Goal: Task Accomplishment & Management: Manage account settings

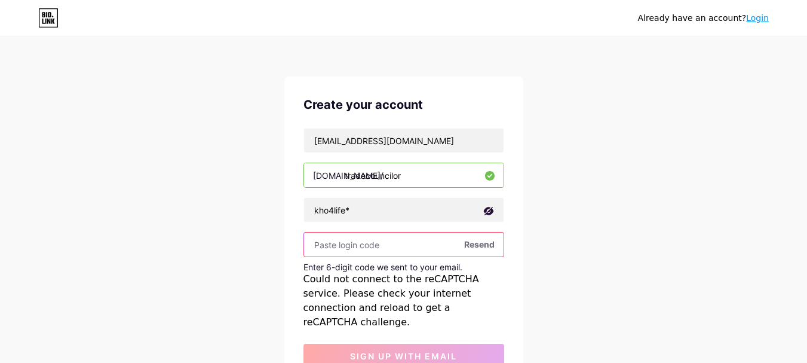
scroll to position [115, 0]
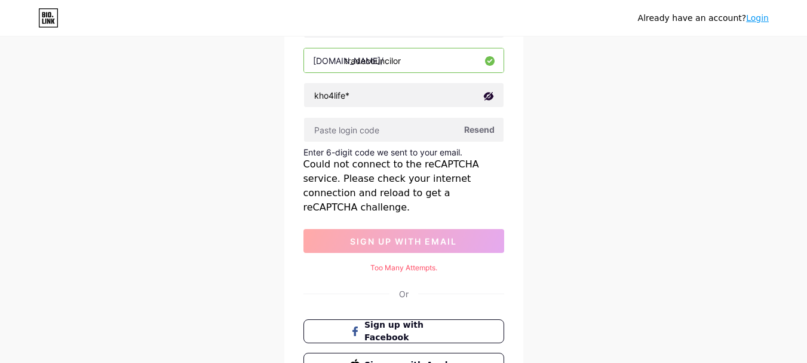
click at [481, 131] on span "Resend" at bounding box center [479, 129] width 30 height 13
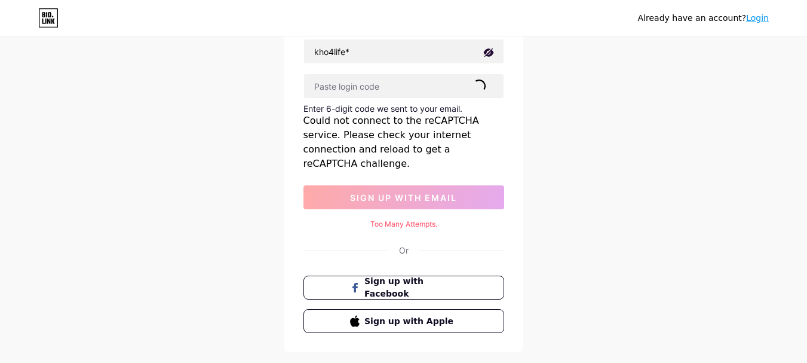
scroll to position [179, 0]
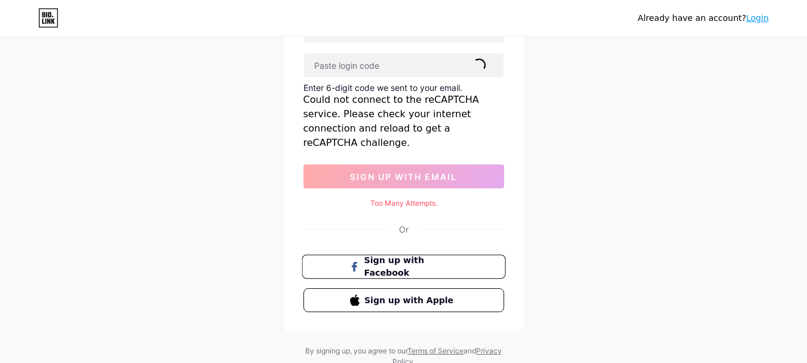
click at [426, 254] on span "Sign up with Facebook" at bounding box center [411, 267] width 94 height 26
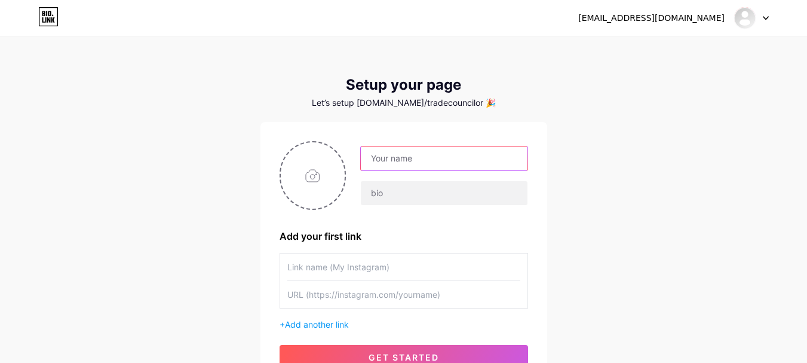
click at [397, 166] on input "text" at bounding box center [444, 158] width 166 height 24
type input "kholwani"
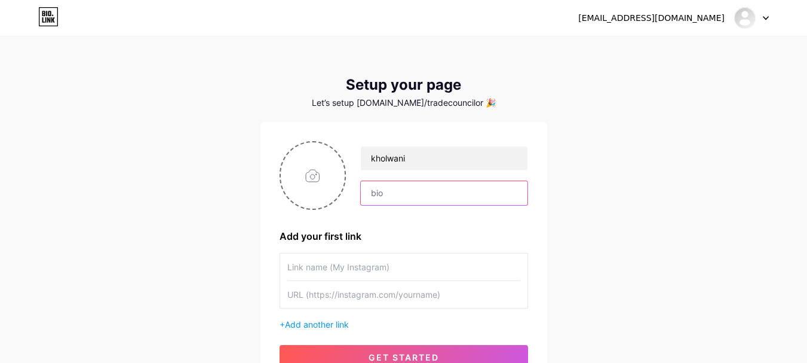
click at [409, 200] on input "text" at bounding box center [444, 193] width 166 height 24
click at [378, 192] on input "text" at bounding box center [444, 193] width 166 height 24
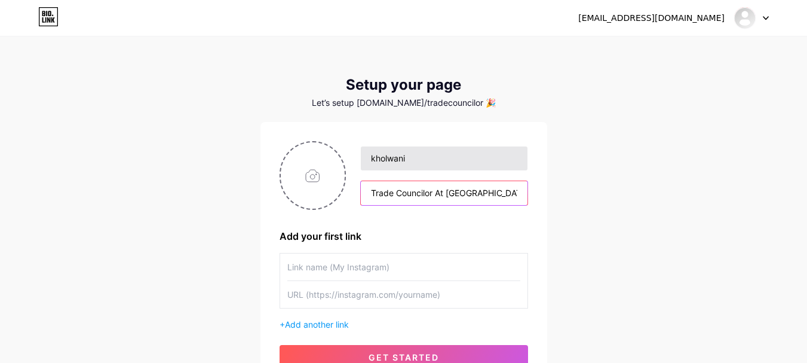
type input "Trade Councilor At [GEOGRAPHIC_DATA]"
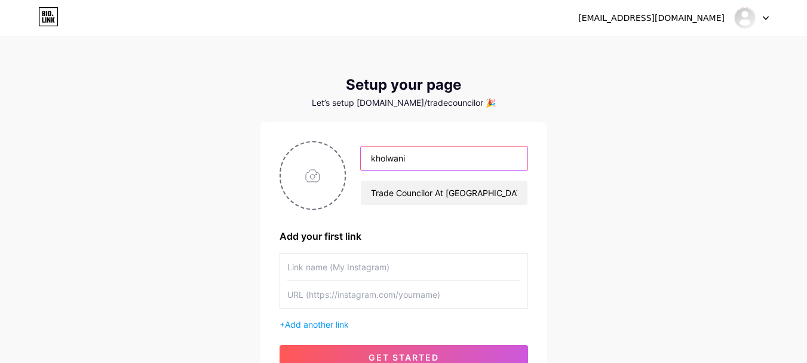
click at [425, 154] on input "kholwani" at bounding box center [444, 158] width 166 height 24
click at [376, 159] on input "kholwani" at bounding box center [444, 158] width 166 height 24
click at [430, 155] on input "Kholwani" at bounding box center [444, 158] width 166 height 24
type input "[PERSON_NAME]"
click at [319, 177] on input "file" at bounding box center [313, 175] width 65 height 66
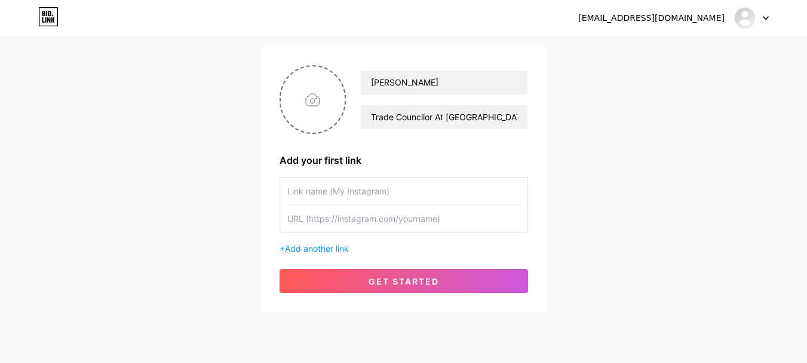
scroll to position [111, 0]
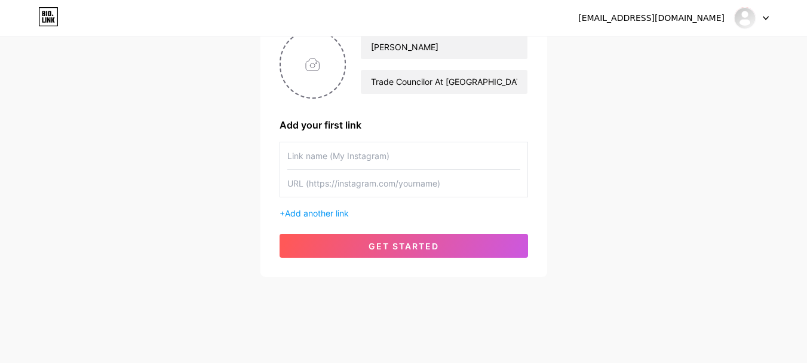
click at [338, 158] on input "text" at bounding box center [403, 155] width 233 height 27
click at [301, 185] on input "text" at bounding box center [403, 183] width 233 height 27
paste input "[URL][DOMAIN_NAME]"
type input "[URL][DOMAIN_NAME]"
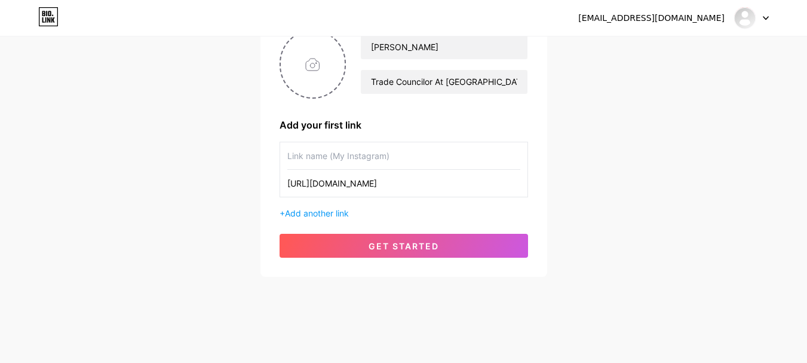
click at [326, 158] on input "text" at bounding box center [403, 155] width 233 height 27
click at [291, 160] on input "text" at bounding box center [403, 155] width 233 height 27
type input "My LinkedIn Profile"
click at [250, 213] on div "[EMAIL_ADDRESS][DOMAIN_NAME] Dashboard Logout Setup your page Let’s setup [DOMA…" at bounding box center [403, 102] width 807 height 426
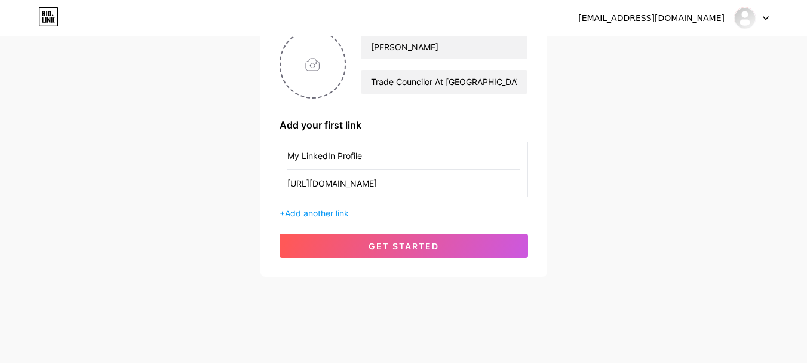
scroll to position [51, 0]
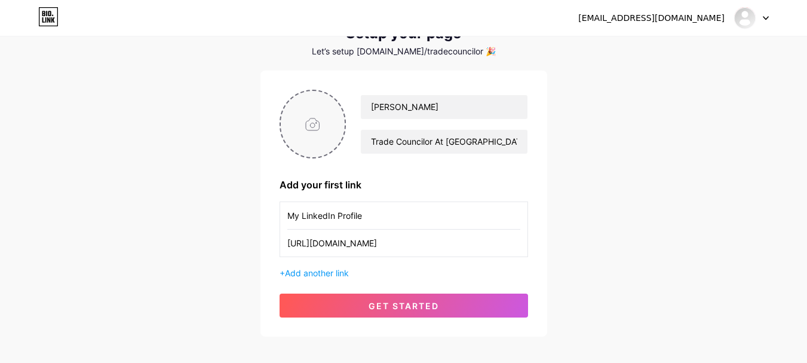
click at [311, 123] on input "file" at bounding box center [313, 124] width 65 height 66
type input "C:\fakepath\WhatsApp Image [DATE] 10.22.00 PM.jpeg"
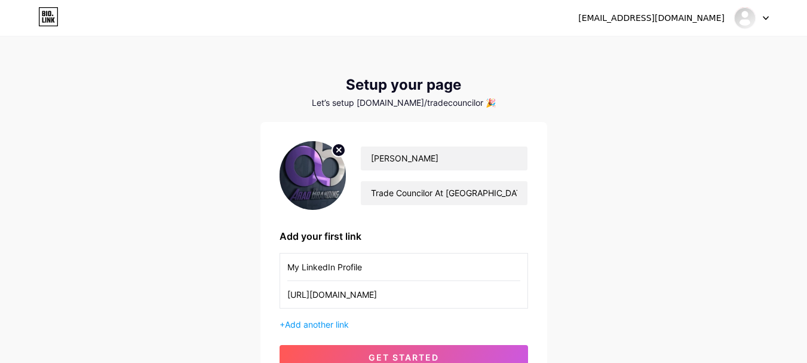
scroll to position [111, 0]
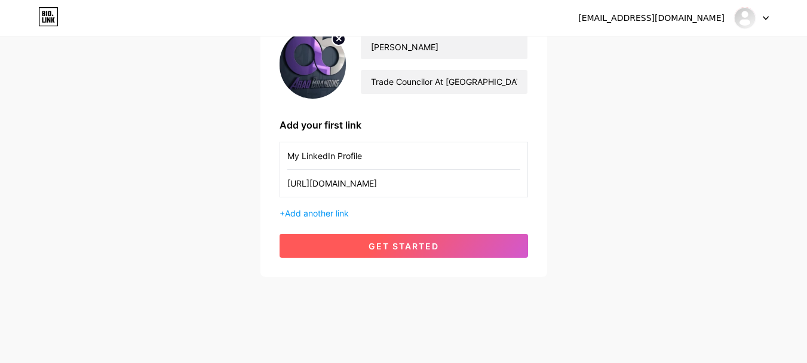
click at [409, 247] on span "get started" at bounding box center [404, 246] width 71 height 10
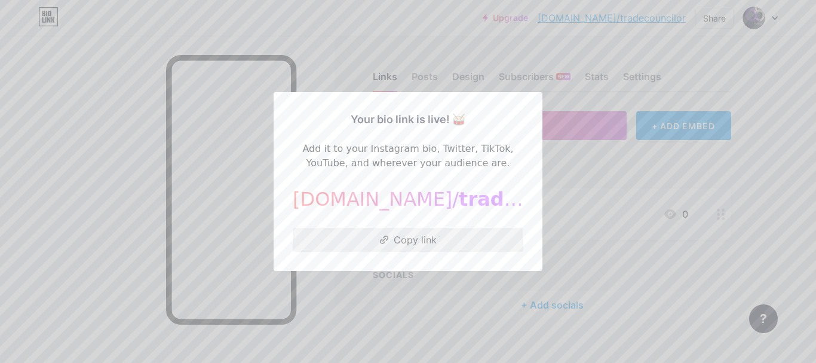
click at [406, 237] on button "Copy link" at bounding box center [408, 240] width 231 height 24
click at [468, 295] on div at bounding box center [408, 181] width 816 height 363
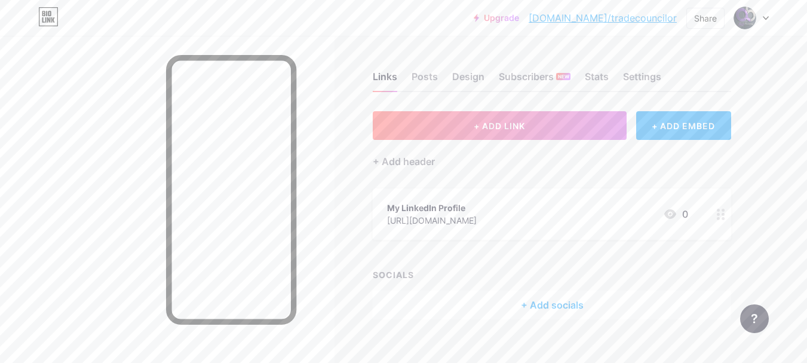
scroll to position [16, 0]
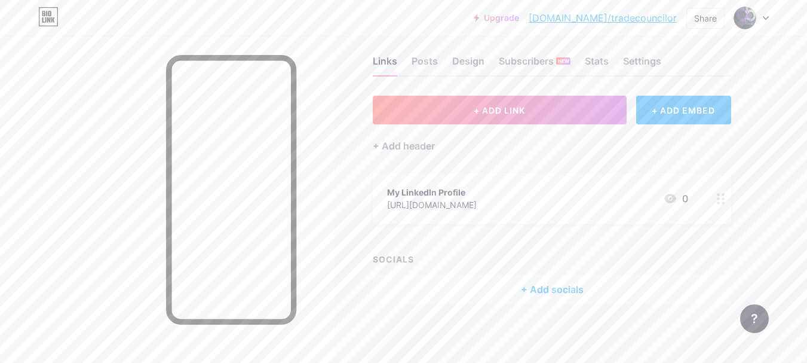
click at [635, 196] on div "My LinkedIn Profile [URL][DOMAIN_NAME] 0" at bounding box center [537, 198] width 301 height 27
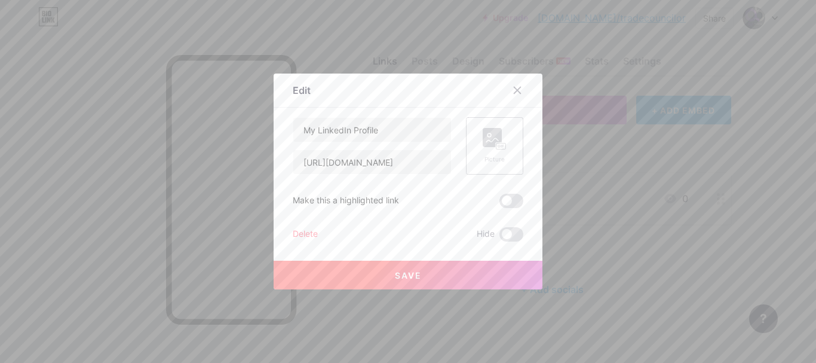
click at [492, 137] on icon at bounding box center [495, 139] width 24 height 22
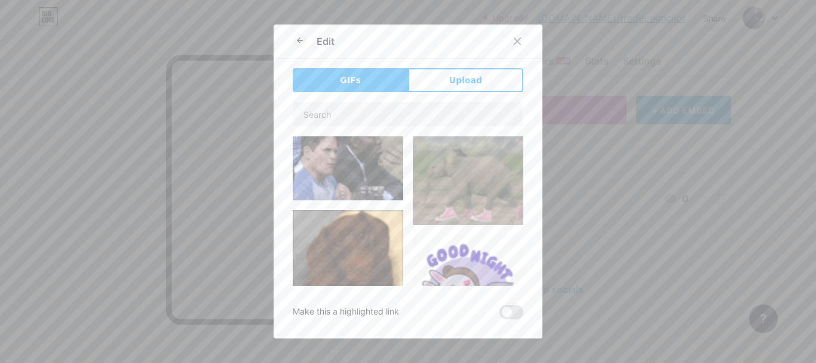
click at [458, 82] on span "Upload" at bounding box center [465, 80] width 33 height 13
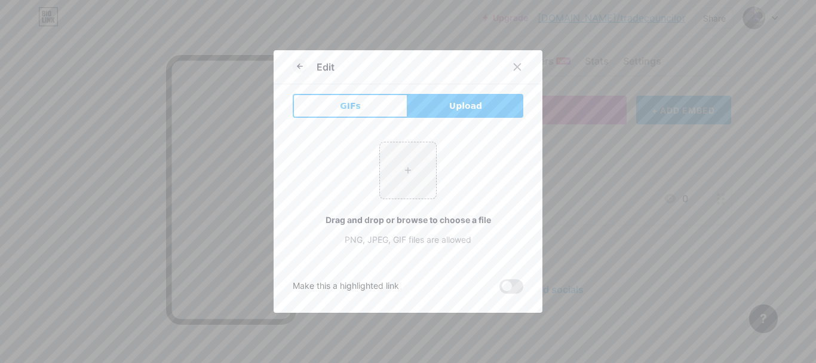
click at [455, 103] on span "Upload" at bounding box center [465, 106] width 33 height 13
click at [399, 167] on input "file" at bounding box center [408, 170] width 56 height 56
type input "C:\fakepath\486326479_1166667944934734_3837768662705328076_n.jpg"
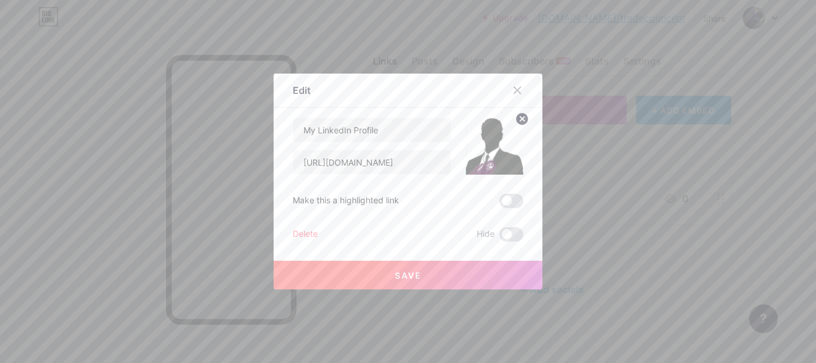
click at [402, 271] on span "Save" at bounding box center [408, 275] width 27 height 10
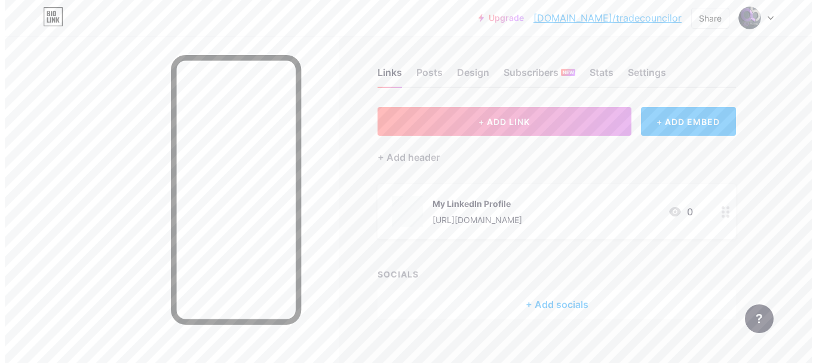
scroll to position [0, 0]
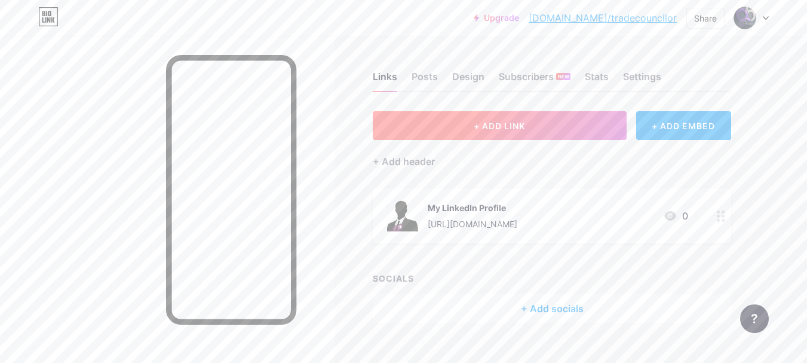
click at [524, 121] on span "+ ADD LINK" at bounding box center [499, 126] width 51 height 10
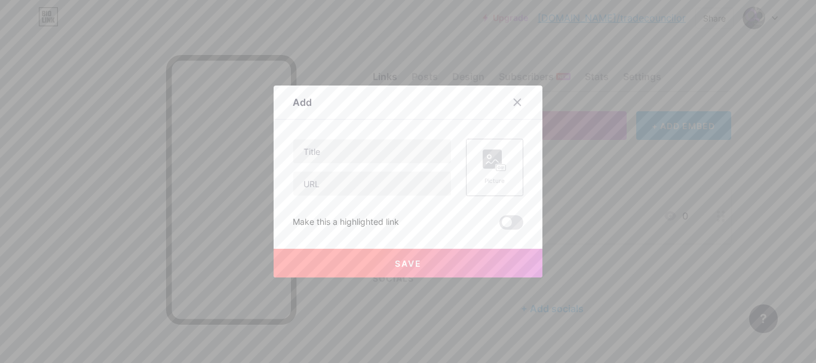
click at [483, 160] on rect at bounding box center [492, 158] width 19 height 19
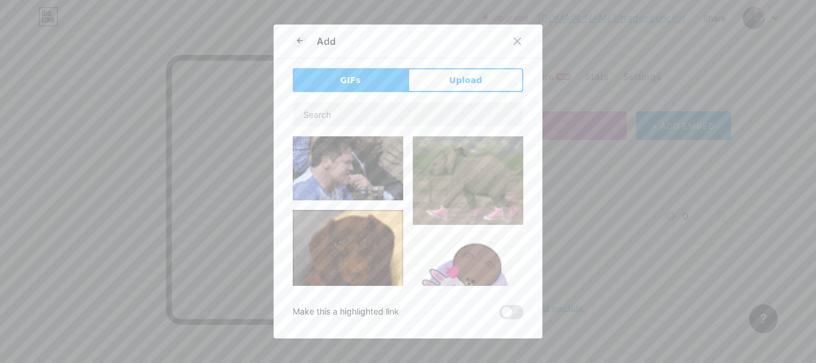
click at [460, 84] on span "Upload" at bounding box center [465, 80] width 33 height 13
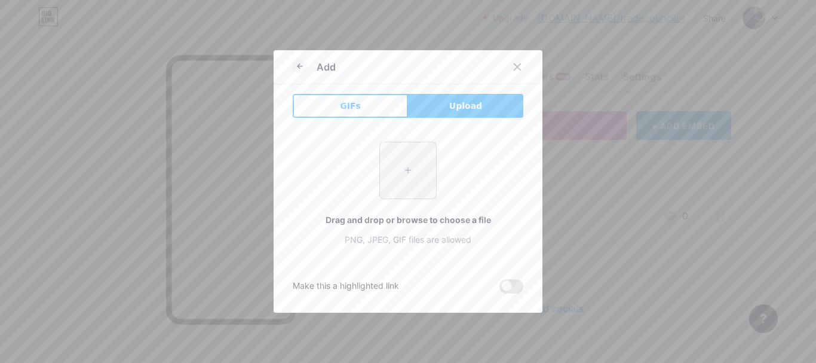
click at [402, 161] on input "file" at bounding box center [408, 170] width 56 height 56
type input "C:\fakepath\images (12).jfif"
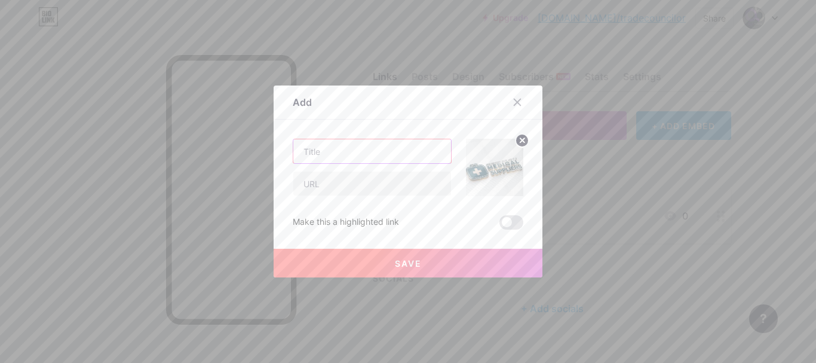
click at [344, 152] on input "text" at bounding box center [372, 151] width 158 height 24
click at [329, 157] on input "text" at bounding box center [372, 151] width 158 height 24
click at [395, 151] on input "Register for medical assessories" at bounding box center [372, 151] width 158 height 24
drag, startPoint x: 401, startPoint y: 172, endPoint x: 399, endPoint y: 160, distance: 12.1
click at [400, 172] on input "text" at bounding box center [372, 184] width 158 height 24
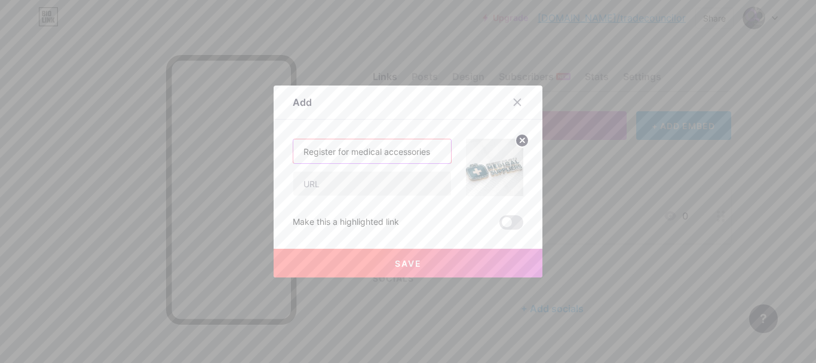
click at [403, 154] on input "Register for medical accessories" at bounding box center [372, 151] width 158 height 24
click at [373, 130] on div "Content YouTube Play YouTube video without leaving your page. ADD Vimeo Play Vi…" at bounding box center [408, 175] width 231 height 110
click at [356, 154] on input "Register for medical accessories" at bounding box center [372, 151] width 158 height 24
click at [385, 151] on input "Register for Medical accessories" at bounding box center [372, 151] width 158 height 24
click at [286, 152] on div "Add Content YouTube Play YouTube video without leaving your page. ADD Vimeo Pla…" at bounding box center [408, 181] width 269 height 192
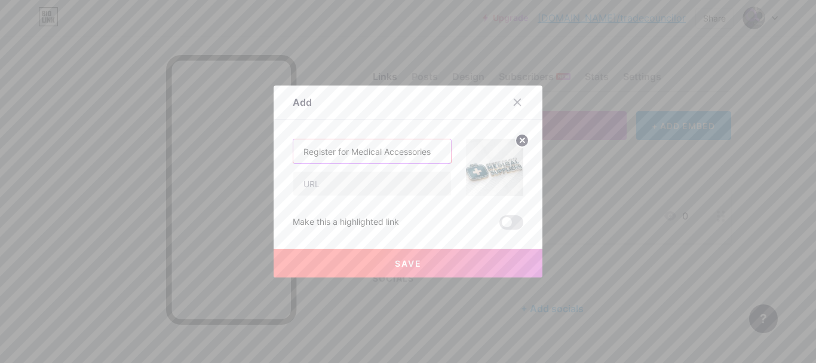
drag, startPoint x: 331, startPoint y: 151, endPoint x: 257, endPoint y: 143, distance: 74.5
click at [262, 146] on div "Add Content YouTube Play YouTube video without leaving your page. ADD Vimeo Pla…" at bounding box center [408, 181] width 816 height 363
click at [327, 149] on input "Find A Supplier for Medical Accessories" at bounding box center [372, 151] width 158 height 24
drag, startPoint x: 322, startPoint y: 152, endPoint x: 340, endPoint y: 139, distance: 22.4
click at [322, 153] on input "Find A Supplier for Medical Accessories" at bounding box center [372, 151] width 158 height 24
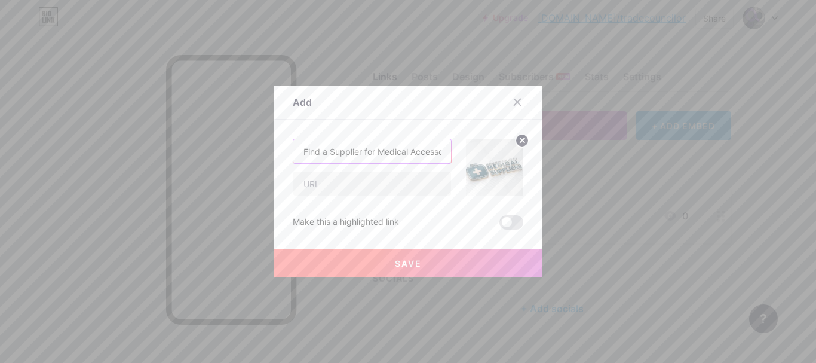
click at [430, 151] on input "Find a Supplier for Medical Accessories" at bounding box center [372, 151] width 158 height 24
type input "Find a Supplier for Medical Accessories"
click at [320, 186] on input "text" at bounding box center [372, 184] width 158 height 24
paste input "[URL][DOMAIN_NAME]"
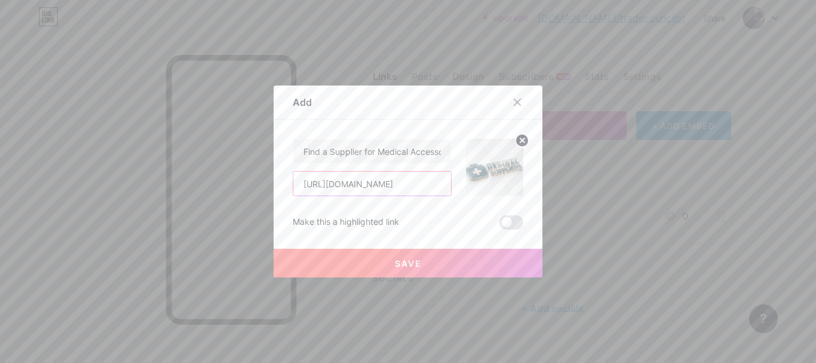
type input "[URL][DOMAIN_NAME]"
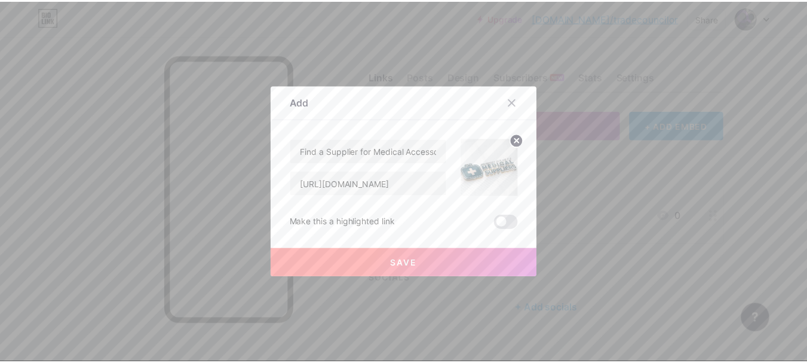
scroll to position [0, 0]
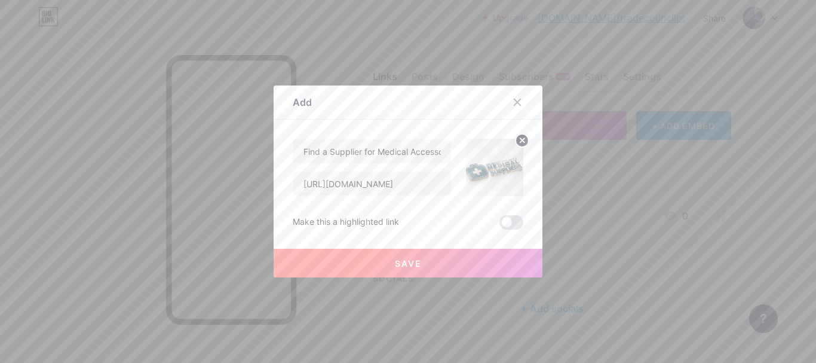
click at [404, 258] on span "Save" at bounding box center [408, 263] width 27 height 10
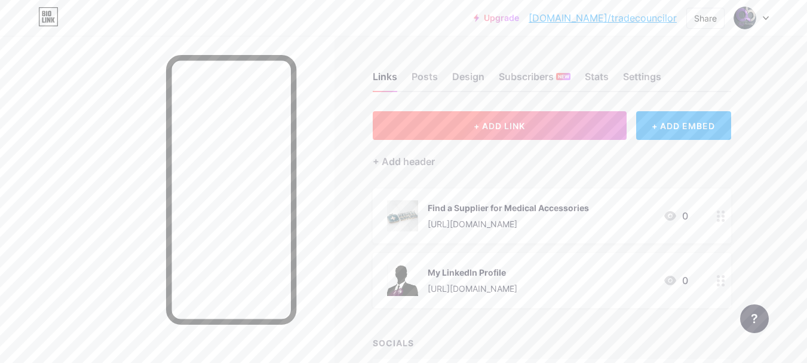
click at [457, 120] on button "+ ADD LINK" at bounding box center [500, 125] width 254 height 29
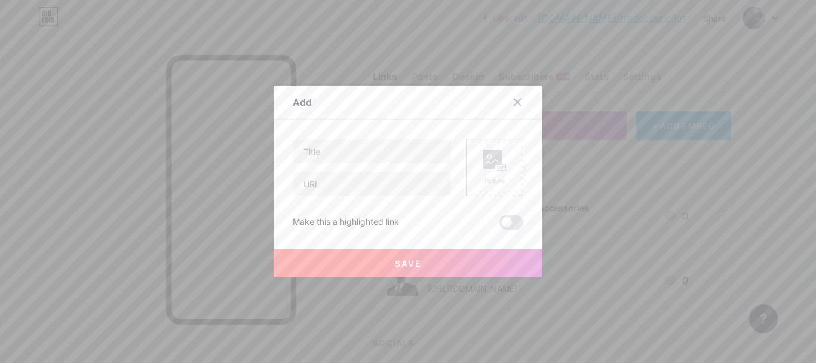
click at [495, 162] on icon at bounding box center [495, 160] width 24 height 22
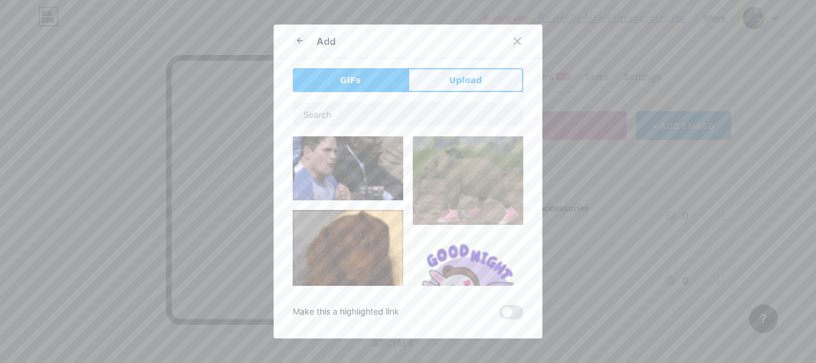
click at [466, 76] on span "Upload" at bounding box center [465, 80] width 33 height 13
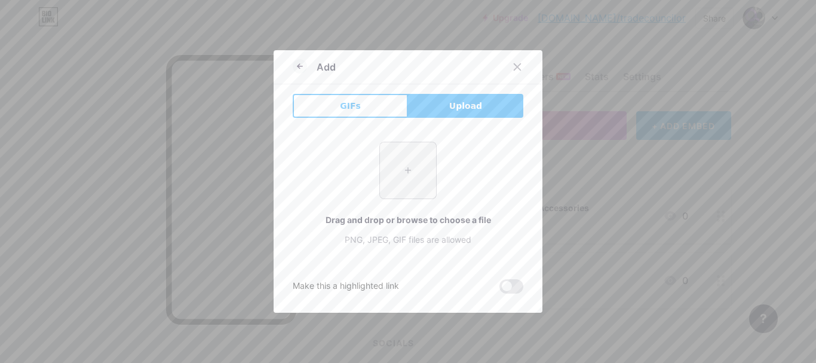
click at [400, 177] on input "file" at bounding box center [408, 170] width 56 height 56
type input "C:\fakepath\download (1).png"
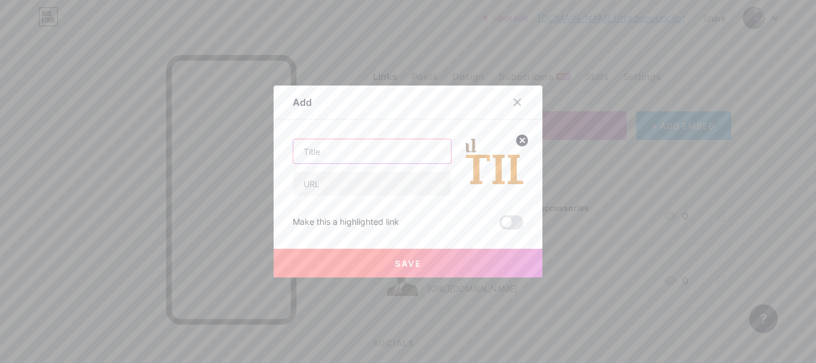
click at [325, 151] on input "text" at bounding box center [372, 151] width 158 height 24
click at [518, 138] on circle at bounding box center [522, 140] width 13 height 13
click at [489, 166] on rect at bounding box center [492, 158] width 19 height 19
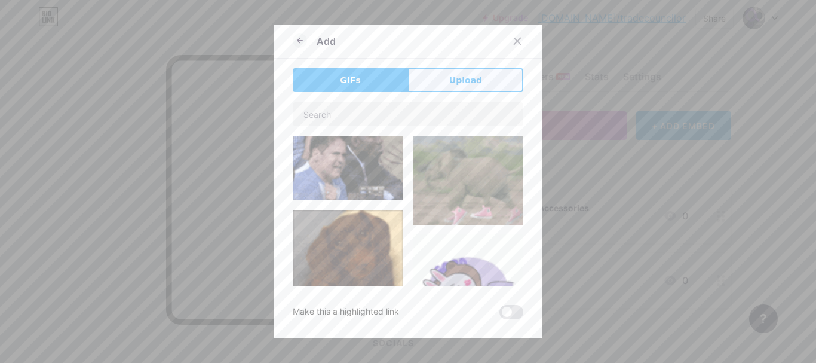
click at [470, 75] on span "Upload" at bounding box center [465, 80] width 33 height 13
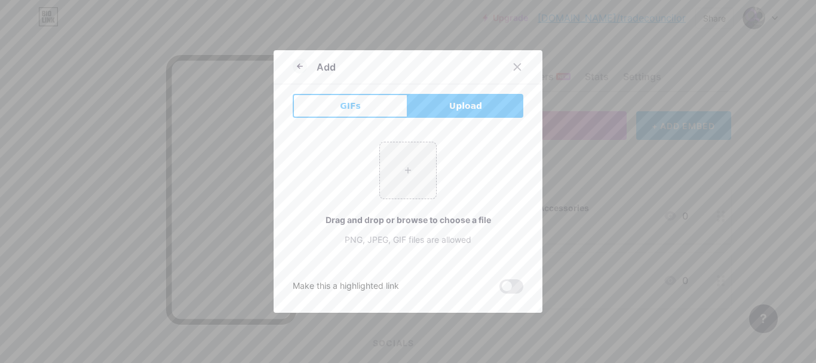
click at [456, 103] on span "Upload" at bounding box center [465, 106] width 33 height 13
click at [403, 155] on input "file" at bounding box center [408, 170] width 56 height 56
type input "C:\fakepath\download (4).jfif"
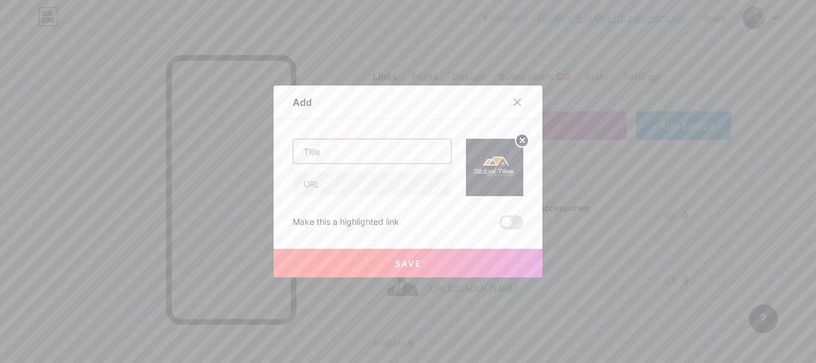
click at [314, 156] on input "text" at bounding box center [372, 151] width 158 height 24
type input "Find Cheap Supply of Roofing & Floor Tiles"
click at [318, 182] on input "text" at bounding box center [372, 184] width 158 height 24
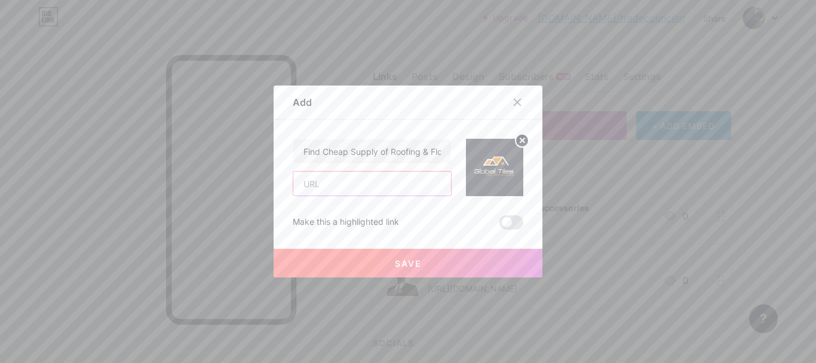
paste input "[URL][DOMAIN_NAME]"
type input "[URL][DOMAIN_NAME]"
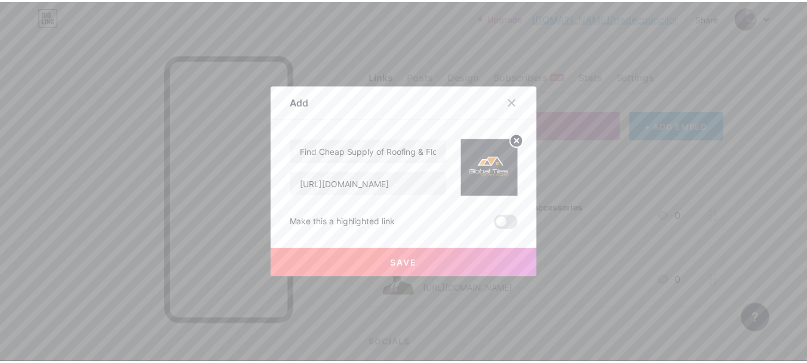
scroll to position [0, 0]
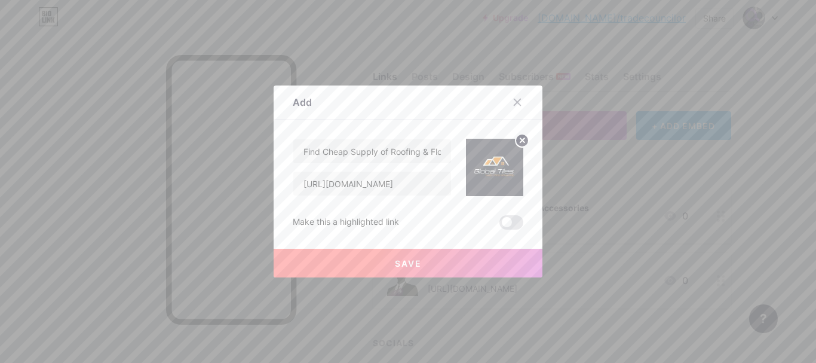
click at [403, 266] on span "Save" at bounding box center [408, 263] width 27 height 10
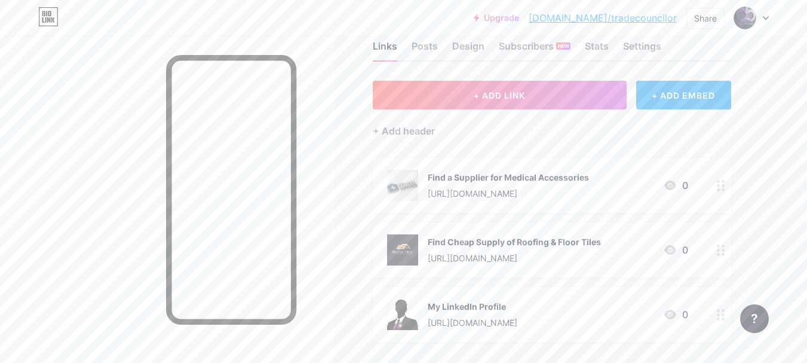
scroll to position [60, 0]
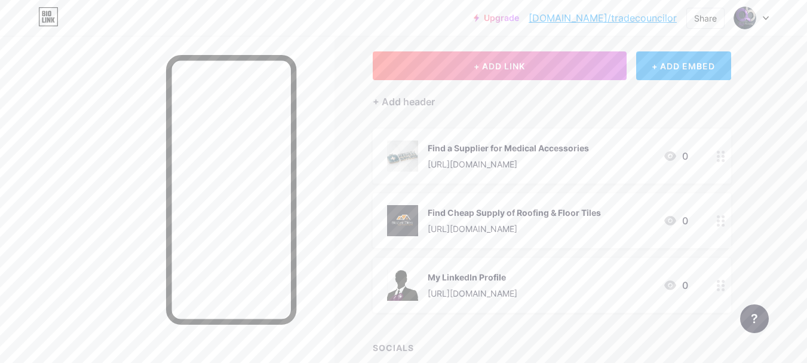
click at [518, 213] on div "Find Cheap Supply of Roofing & Floor Tiles" at bounding box center [514, 212] width 173 height 13
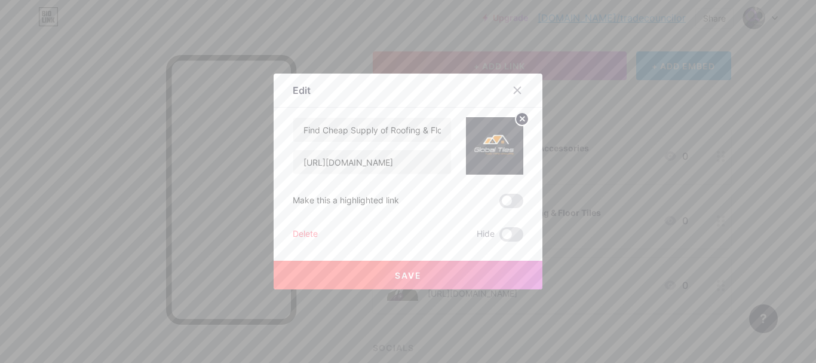
click at [485, 145] on img at bounding box center [494, 145] width 57 height 57
click at [520, 118] on circle at bounding box center [522, 118] width 13 height 13
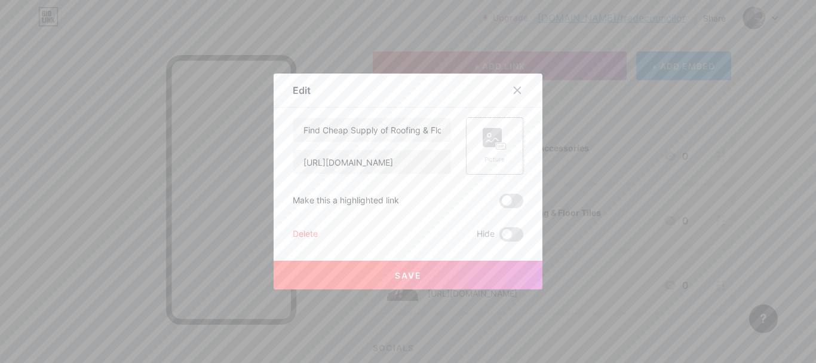
click at [493, 140] on rect at bounding box center [492, 137] width 19 height 19
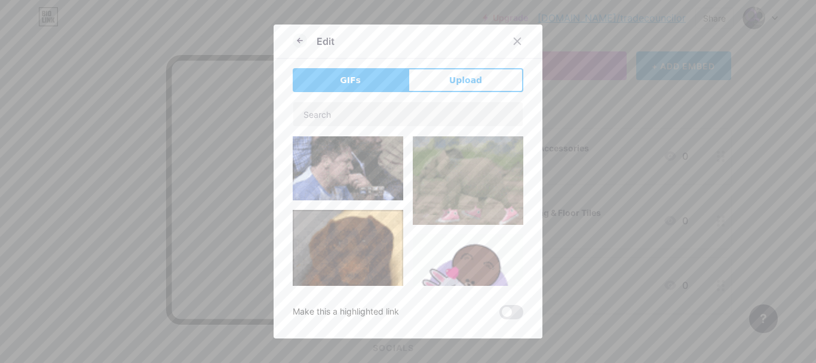
click at [466, 66] on div "Edit GIFs Upload Content YouTube Play YouTube video without leaving your page. …" at bounding box center [408, 182] width 269 height 314
click at [466, 76] on span "Upload" at bounding box center [465, 80] width 33 height 13
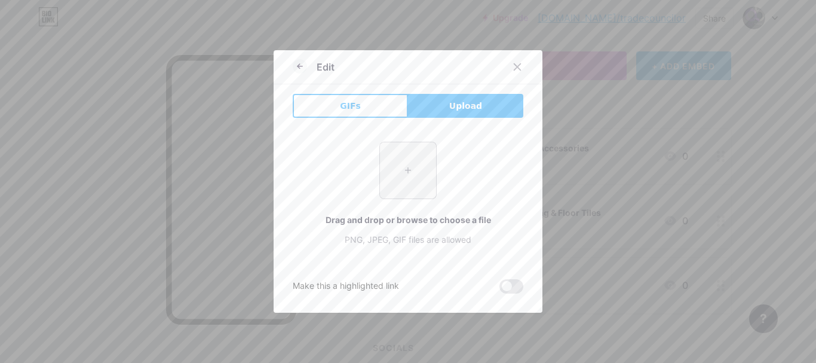
click at [392, 170] on input "file" at bounding box center [408, 170] width 56 height 56
type input "C:\fakepath\images (13).jfif"
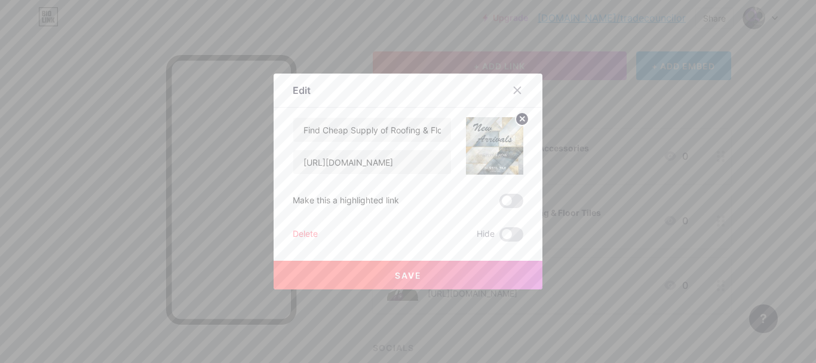
click at [430, 273] on button "Save" at bounding box center [408, 275] width 269 height 29
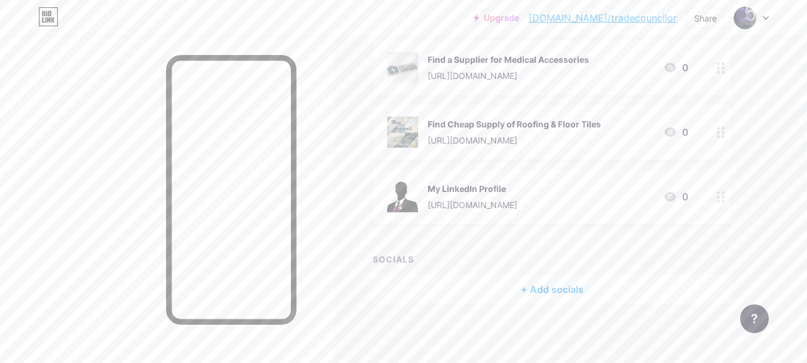
scroll to position [0, 0]
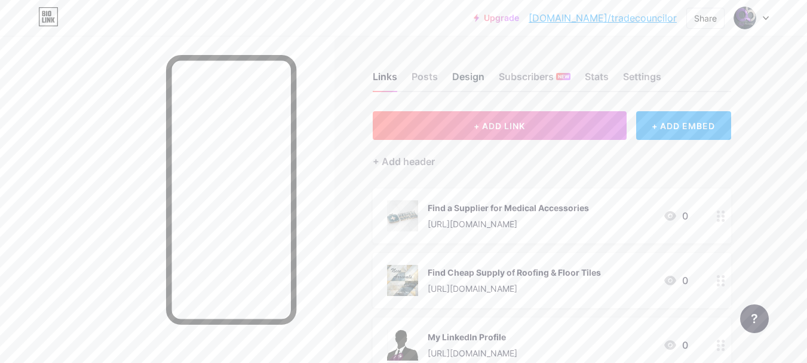
click at [469, 74] on div "Design" at bounding box center [468, 80] width 32 height 22
drag, startPoint x: 408, startPoint y: 78, endPoint x: 397, endPoint y: 86, distance: 12.8
click at [400, 84] on div "Links Posts Design Subscribers NEW Stats Settings" at bounding box center [552, 71] width 359 height 42
click at [424, 73] on div "Posts" at bounding box center [425, 80] width 26 height 22
click at [611, 75] on div "Links Posts Design Subscribers NEW Stats Settings" at bounding box center [552, 71] width 359 height 42
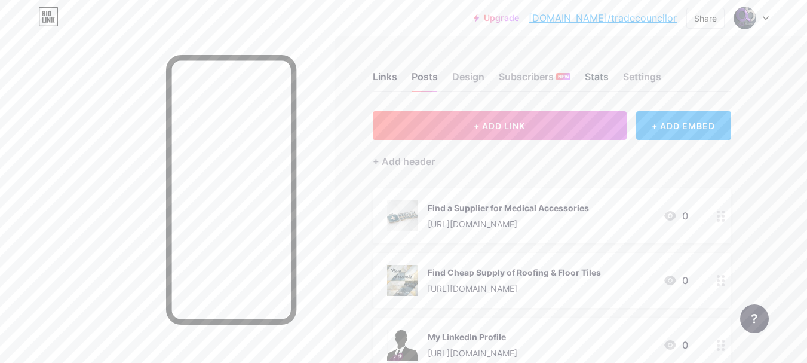
click at [603, 76] on div "Stats" at bounding box center [597, 80] width 24 height 22
click at [638, 74] on div "Settings" at bounding box center [642, 80] width 38 height 22
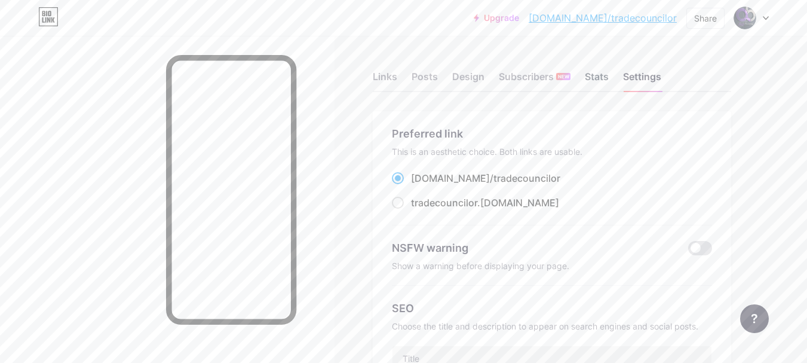
click at [594, 78] on div "Stats" at bounding box center [597, 80] width 24 height 22
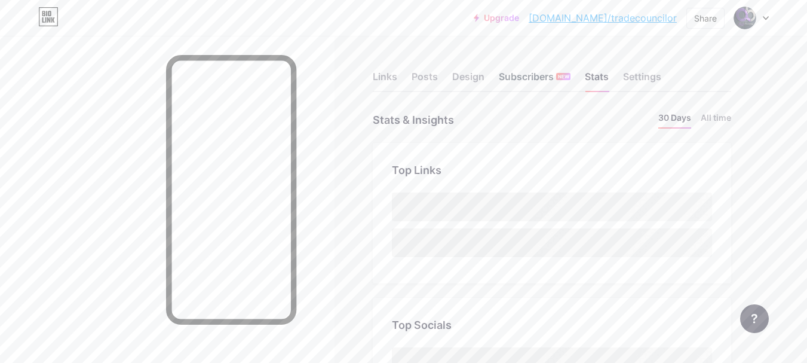
click at [519, 77] on div "Subscribers NEW" at bounding box center [535, 80] width 72 height 22
click at [460, 68] on div "Links Posts Design Subscribers NEW Stats Settings" at bounding box center [552, 71] width 359 height 42
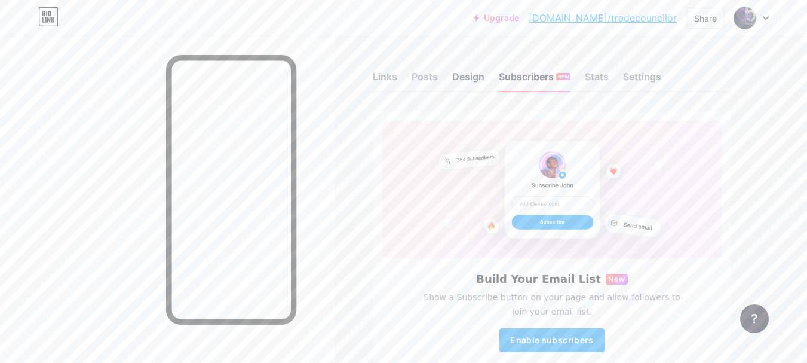
click at [467, 75] on div "Design" at bounding box center [468, 80] width 32 height 22
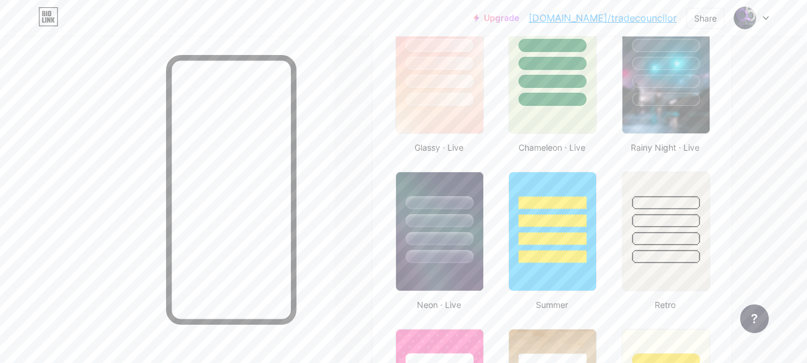
scroll to position [657, 0]
click at [425, 182] on div at bounding box center [440, 217] width 90 height 94
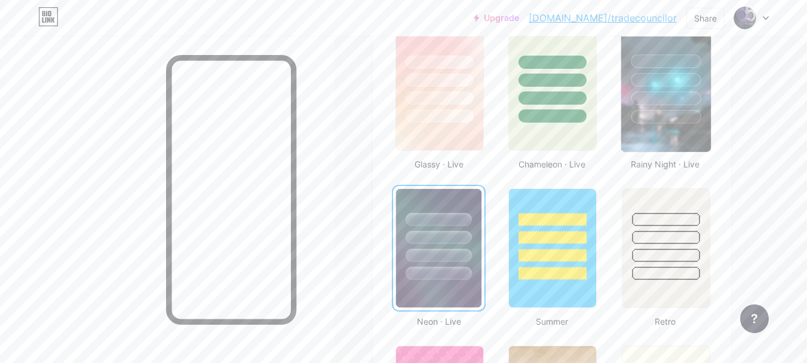
scroll to position [598, 0]
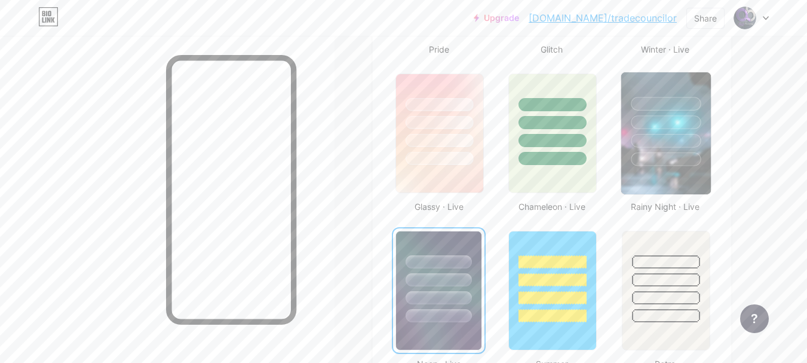
click at [684, 126] on div at bounding box center [666, 122] width 70 height 14
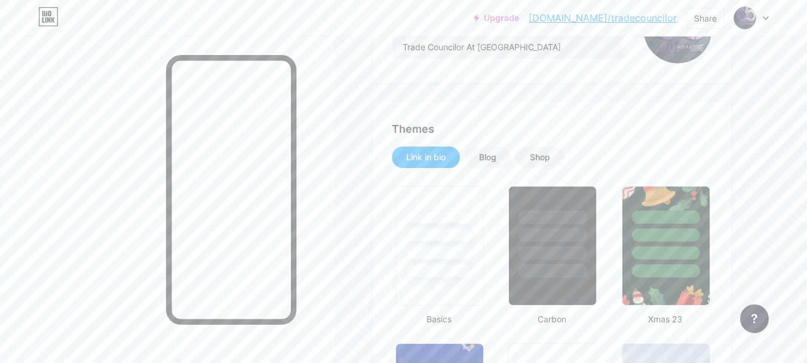
scroll to position [173, 0]
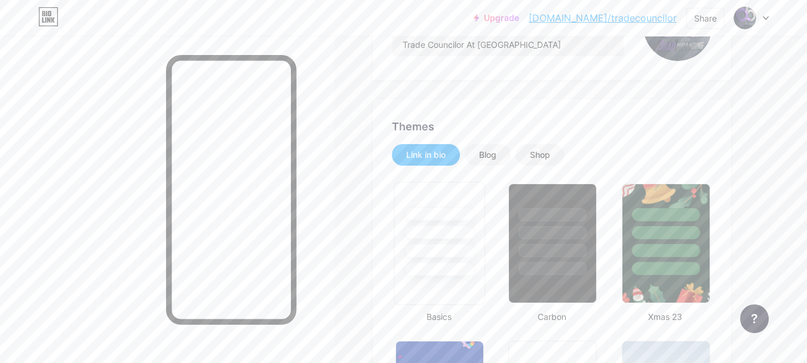
click at [436, 223] on div at bounding box center [440, 229] width 90 height 94
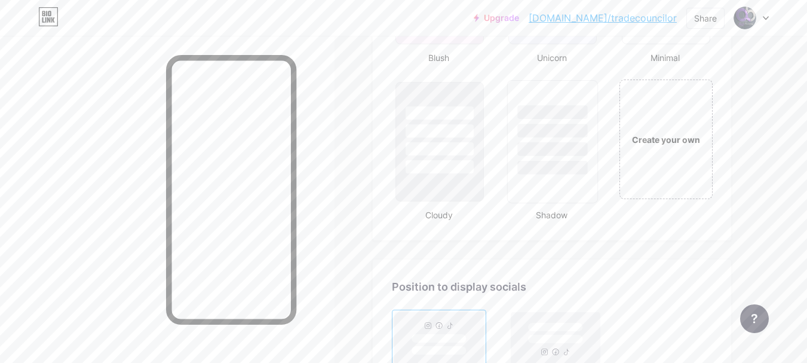
scroll to position [1374, 0]
click at [661, 121] on div "Create your own" at bounding box center [666, 139] width 96 height 123
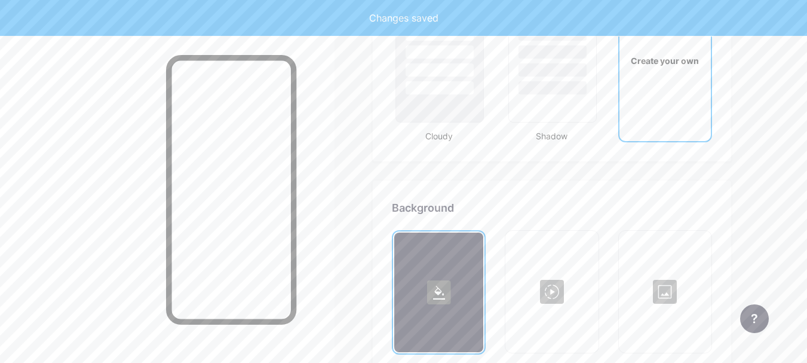
scroll to position [1587, 0]
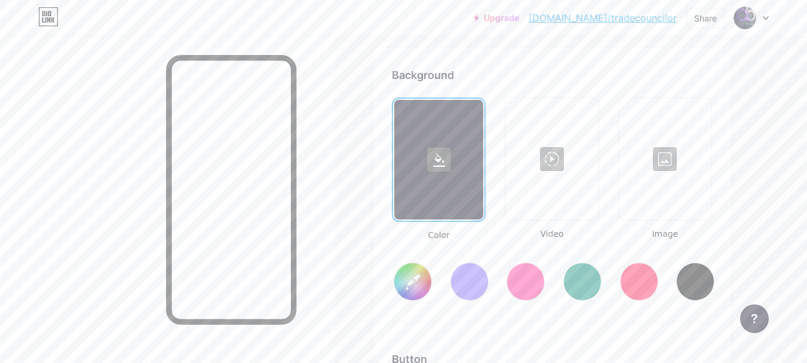
type input "#ffffff"
type input "#000000"
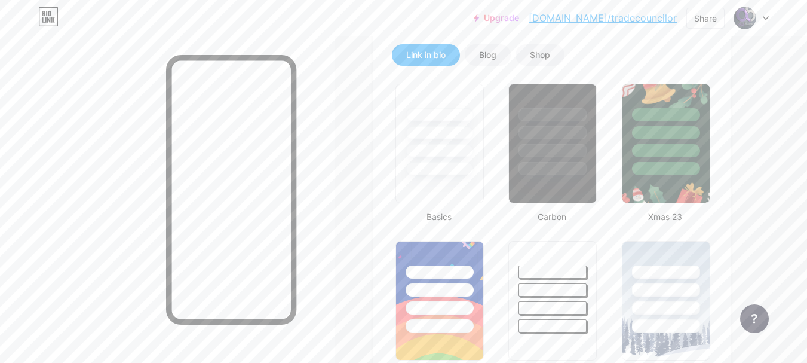
scroll to position [272, 0]
click at [458, 134] on div at bounding box center [440, 134] width 70 height 14
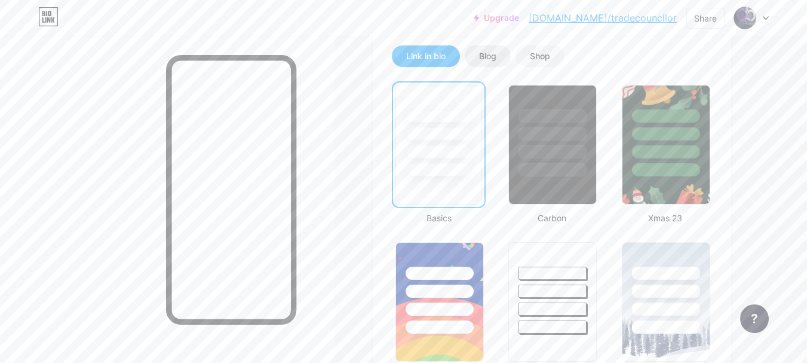
click at [487, 54] on div "Blog" at bounding box center [487, 56] width 17 height 12
